Goal: Navigation & Orientation: Find specific page/section

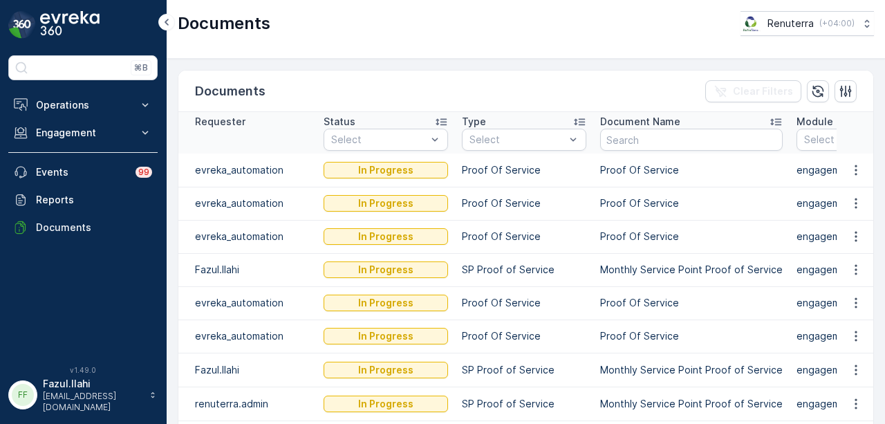
click at [381, 73] on div "Documents Clear Filters" at bounding box center [525, 91] width 695 height 41
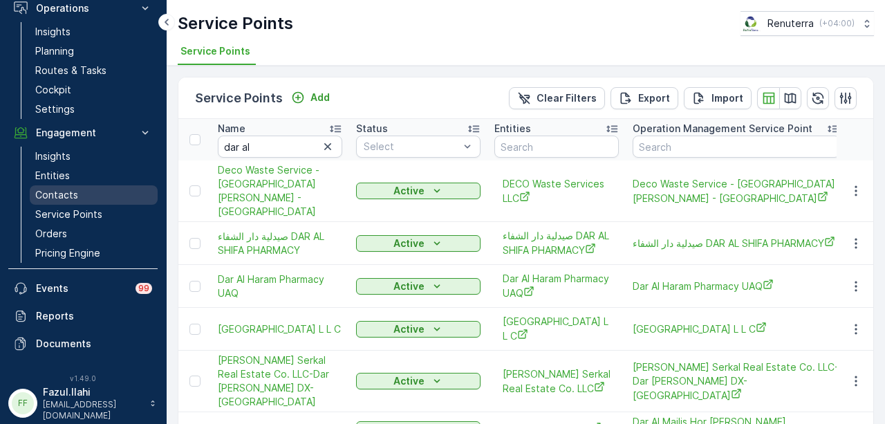
click at [59, 199] on p "Contacts" at bounding box center [56, 195] width 43 height 14
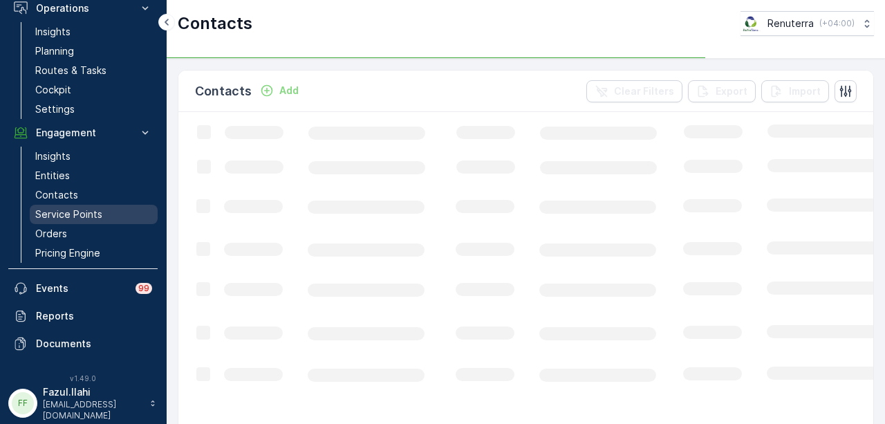
click at [68, 218] on p "Service Points" at bounding box center [68, 214] width 67 height 14
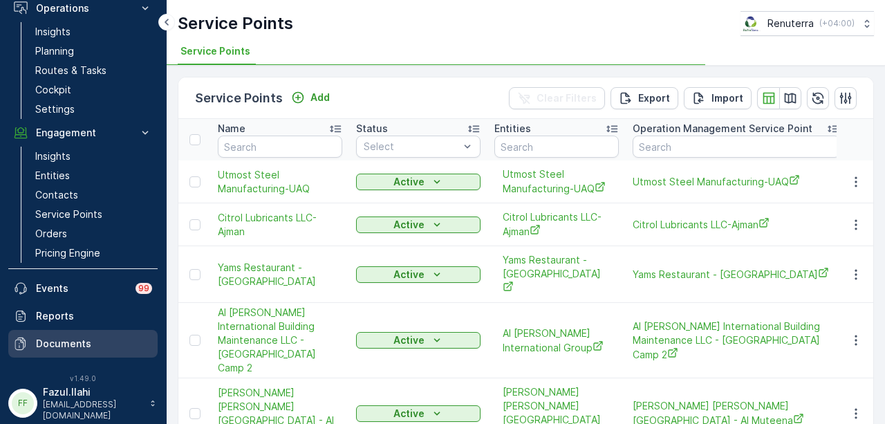
click at [87, 335] on link "Documents" at bounding box center [82, 344] width 149 height 28
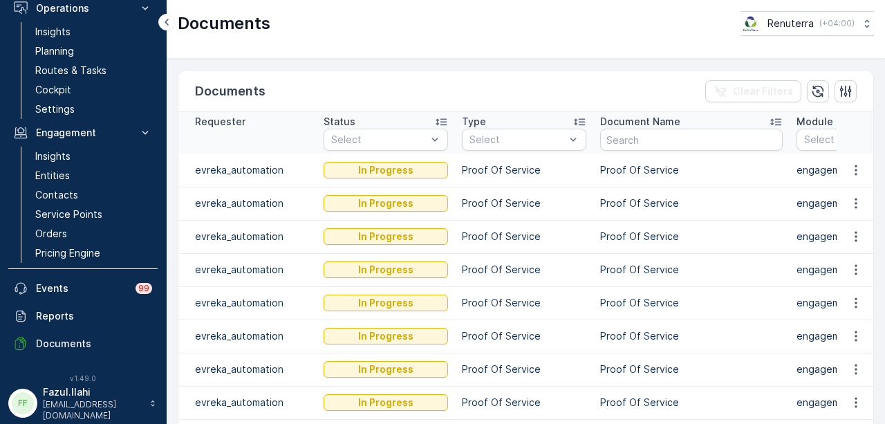
scroll to position [119, 0]
